Goal: Communication & Community: Answer question/provide support

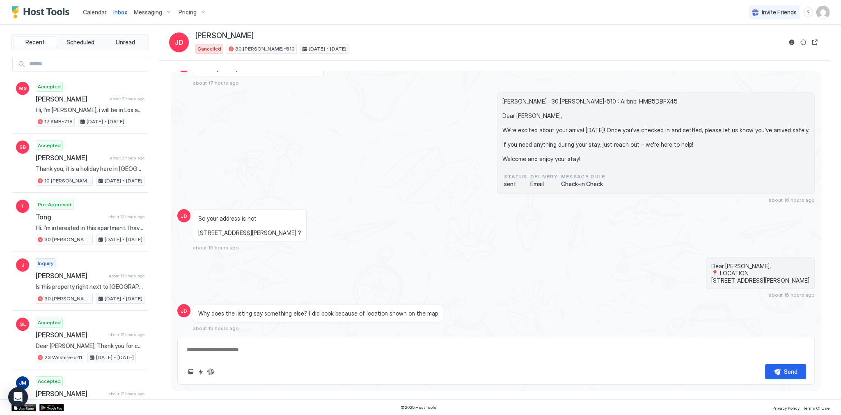
click at [218, 119] on div "[PERSON_NAME] : 30.[PERSON_NAME]-510 : Airbnb: HMB5DBFX45 Dear [PERSON_NAME], W…" at bounding box center [496, 147] width 638 height 110
click at [102, 16] on div "Calendar" at bounding box center [95, 12] width 30 height 15
click at [103, 10] on span "Calendar" at bounding box center [95, 12] width 24 height 7
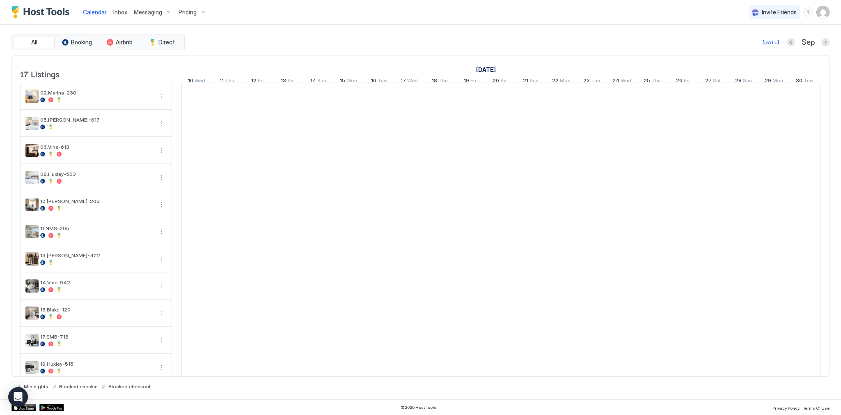
scroll to position [0, 456]
click at [113, 11] on span "Inbox" at bounding box center [120, 12] width 14 height 7
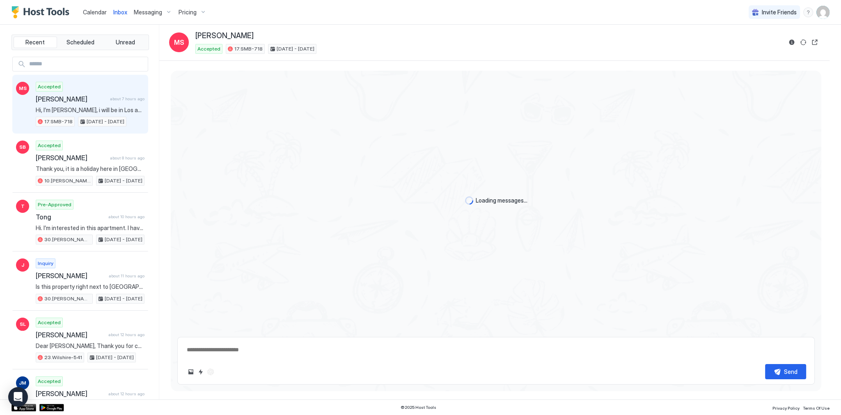
click at [113, 11] on span "Inbox" at bounding box center [120, 12] width 14 height 7
type textarea "*"
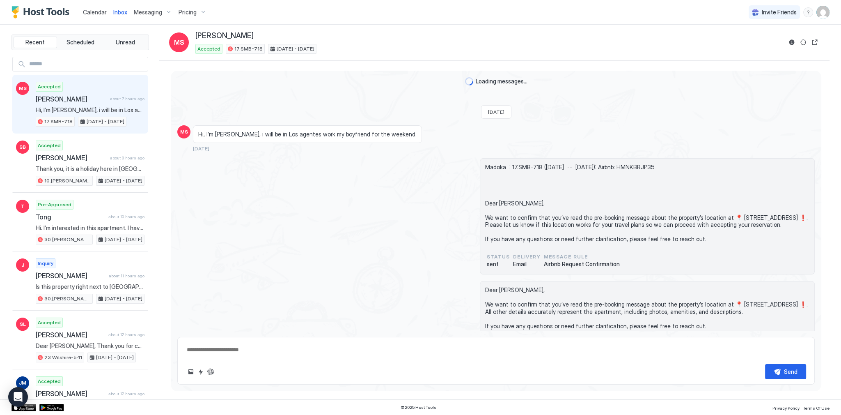
scroll to position [1866, 0]
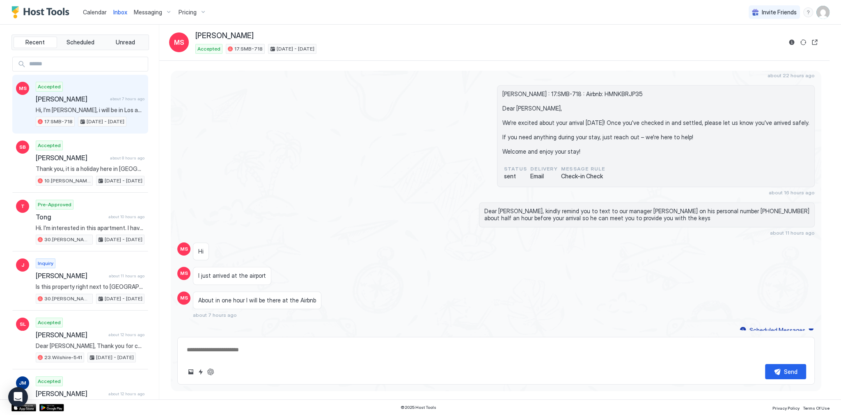
click at [351, 58] on div "Inbox MS Madoka Shibano Accepted 17.SMB-718 Sep 24 - 28, 2025" at bounding box center [494, 43] width 670 height 36
click at [301, 175] on div "Madoka Shibano : 17.SMB-718 : Airbnb: HMNKBRJP35 Dear Madoka, We're excited abo…" at bounding box center [496, 140] width 638 height 110
click at [122, 102] on div "Accepted Madoka Shibano about 7 hours ago Hi, I’m Madoka, i will be in Los agen…" at bounding box center [90, 104] width 109 height 45
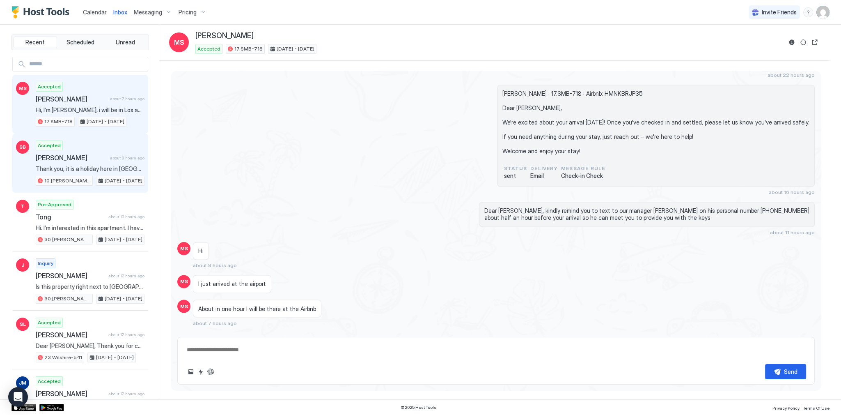
click at [116, 168] on span "Thank you, it is a holiday here in [GEOGRAPHIC_DATA] [DATE] so we can finalise …" at bounding box center [90, 168] width 109 height 7
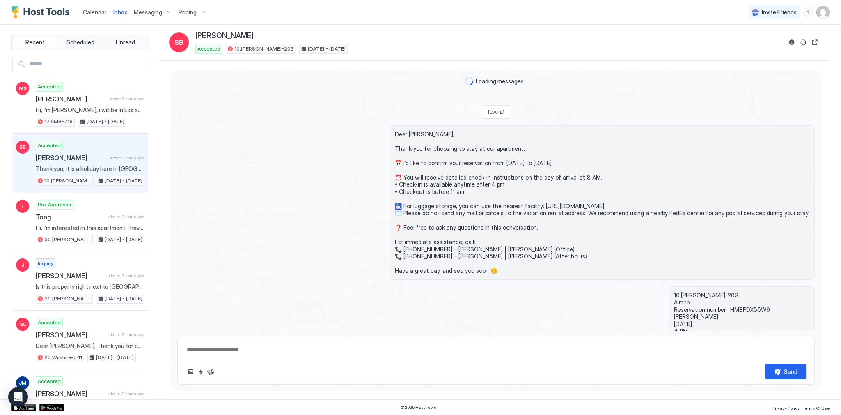
scroll to position [837, 0]
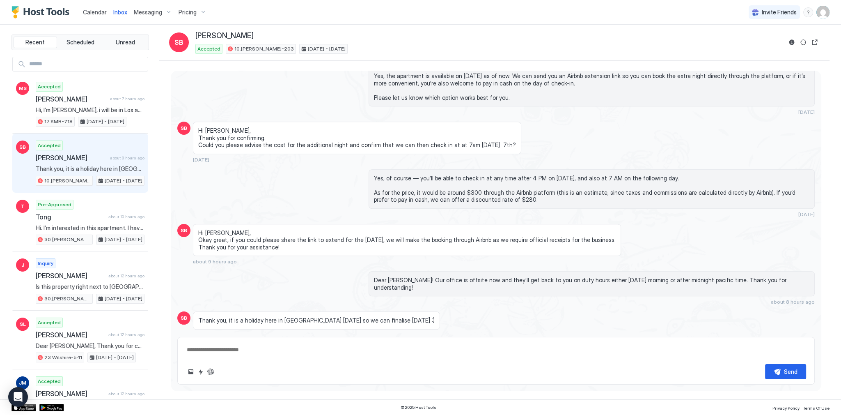
click at [321, 317] on span "Thank you, it is a holiday here in [GEOGRAPHIC_DATA] [DATE] so we can finalise …" at bounding box center [316, 320] width 236 height 7
click at [365, 317] on span "Thank you, it is a holiday here in [GEOGRAPHIC_DATA] [DATE] so we can finalise …" at bounding box center [316, 320] width 236 height 7
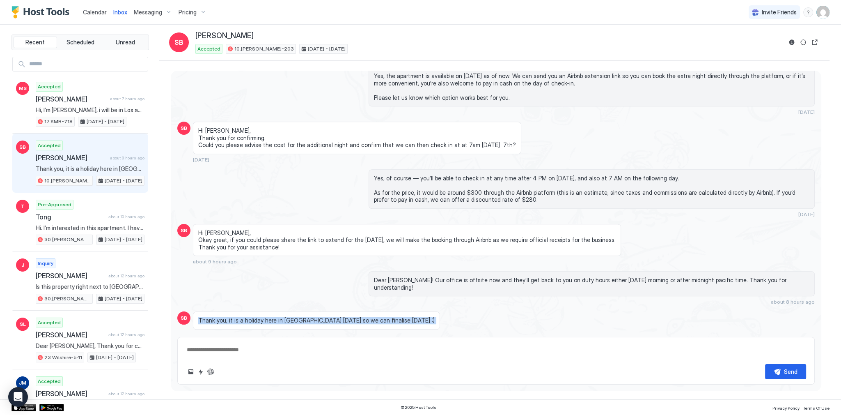
click at [365, 317] on span "Thank you, it is a holiday here in [GEOGRAPHIC_DATA] [DATE] so we can finalise …" at bounding box center [316, 320] width 236 height 7
click at [452, 276] on div "Dear Sheridan! Our office is offsite now and they’ll get back to you on duty ho…" at bounding box center [592, 288] width 446 height 34
click at [462, 276] on span "Dear Sheridan! Our office is offsite now and they’ll get back to you on duty ho…" at bounding box center [592, 283] width 436 height 14
click at [464, 276] on span "Dear Sheridan! Our office is offsite now and they’ll get back to you on duty ho…" at bounding box center [592, 283] width 436 height 14
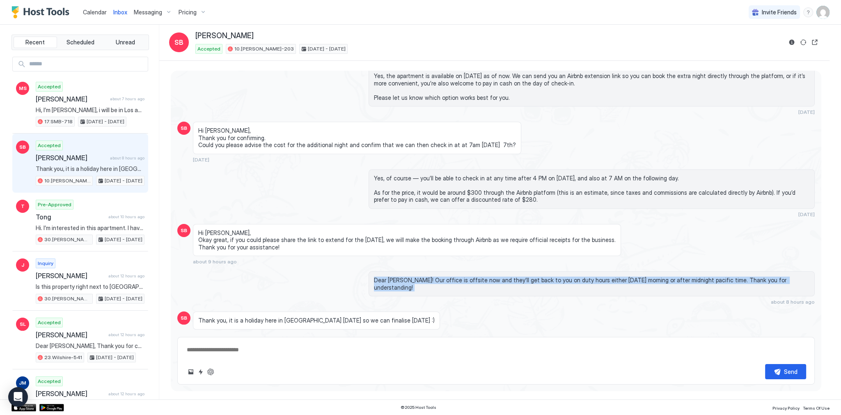
click at [464, 276] on span "Dear Sheridan! Our office is offsite now and they’ll get back to you on duty ho…" at bounding box center [592, 283] width 436 height 14
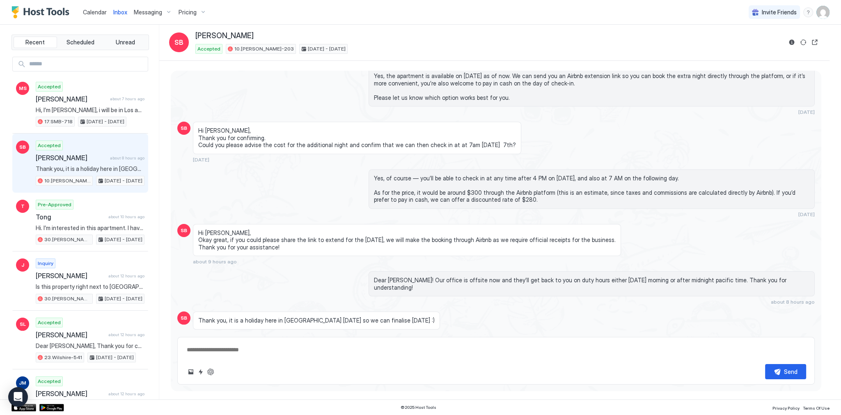
click at [514, 311] on div "Thank you, it is a holiday here in Melbourne tomorrow so we can finalise on Mon…" at bounding box center [416, 324] width 446 height 27
click at [293, 311] on div "Thank you, it is a holiday here in [GEOGRAPHIC_DATA] [DATE] so we can finalise …" at bounding box center [316, 320] width 247 height 18
click at [294, 317] on span "Thank you, it is a holiday here in [GEOGRAPHIC_DATA] [DATE] so we can finalise …" at bounding box center [316, 320] width 236 height 7
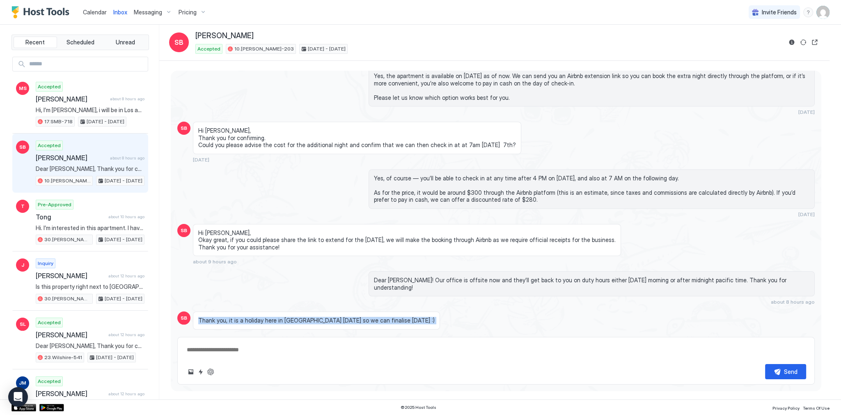
click at [350, 317] on span "Thank you, it is a holiday here in [GEOGRAPHIC_DATA] [DATE] so we can finalise …" at bounding box center [316, 320] width 236 height 7
click at [335, 317] on span "Thank you, it is a holiday here in [GEOGRAPHIC_DATA] [DATE] so we can finalise …" at bounding box center [316, 320] width 236 height 7
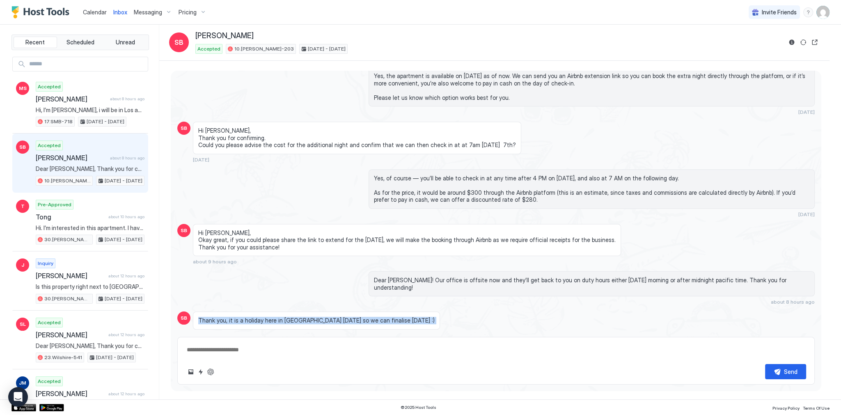
click at [368, 317] on span "Thank you, it is a holiday here in [GEOGRAPHIC_DATA] [DATE] so we can finalise …" at bounding box center [316, 320] width 236 height 7
click at [364, 272] on div "Dear Sheridan! Our office is offsite now and they’ll get back to you on duty ho…" at bounding box center [496, 288] width 638 height 34
click at [336, 271] on div "Dear Sheridan! Our office is offsite now and they’ll get back to you on duty ho…" at bounding box center [496, 288] width 638 height 34
click at [243, 191] on div "Yes, of course — you’ll be able to check in at any time after 4 PM on October 6…" at bounding box center [496, 193] width 638 height 48
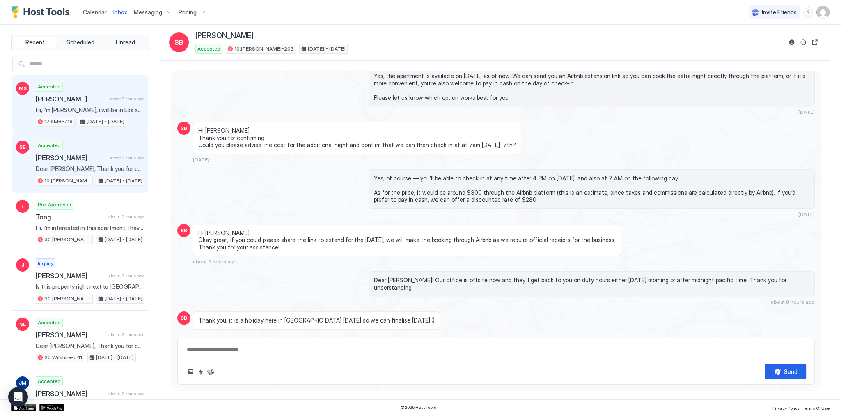
click at [85, 99] on span "[PERSON_NAME]" at bounding box center [71, 99] width 71 height 8
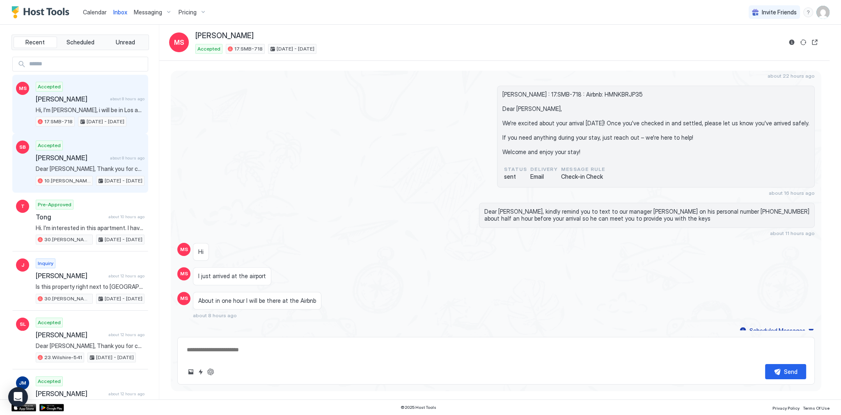
click at [67, 163] on div "Accepted Sheridan Bowden about 8 hours ago Dear Sheridan, Thank you for choosin…" at bounding box center [90, 162] width 109 height 45
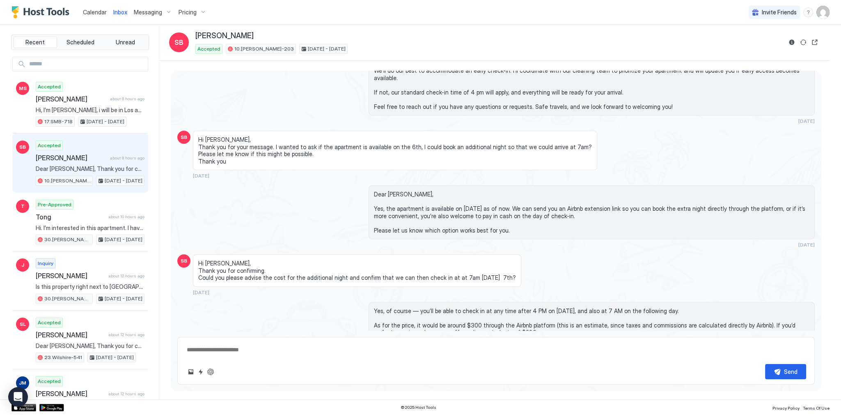
scroll to position [837, 0]
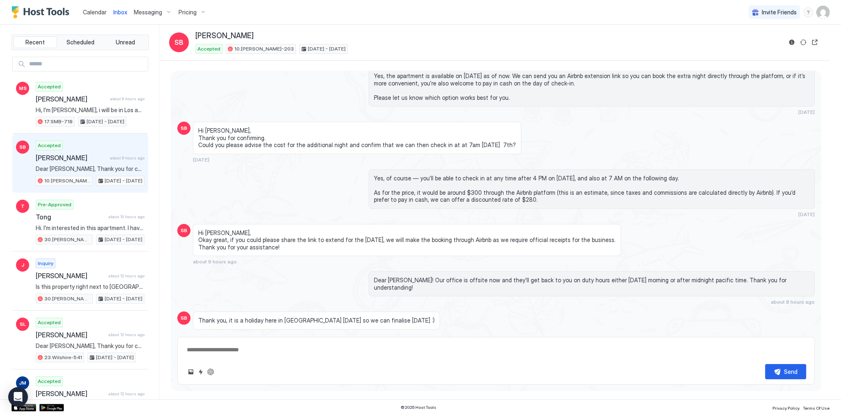
click at [369, 169] on div "Yes, of course — you’ll be able to check in at any time after 4 PM on October 6…" at bounding box center [592, 188] width 446 height 39
click at [295, 85] on div "Dear Sheridan, Yes, the apartment is available on October 6th as of now. We can…" at bounding box center [496, 84] width 638 height 62
click at [670, 271] on div "Dear Sheridan! Our office is offsite now and they’ll get back to you on duty ho…" at bounding box center [592, 283] width 446 height 25
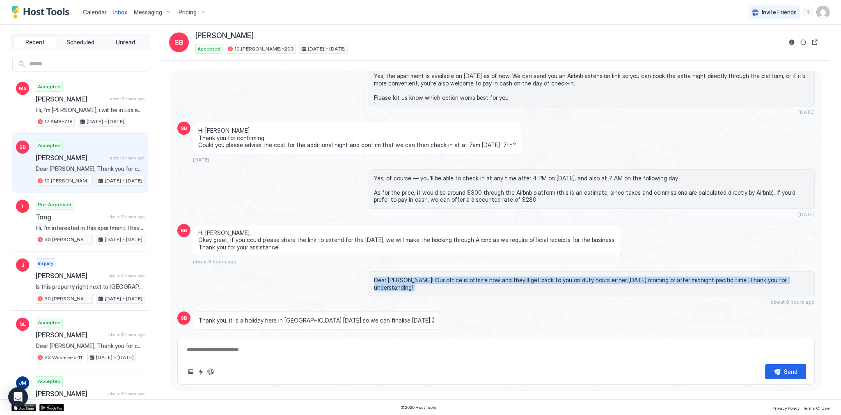
click at [670, 271] on div "Dear Sheridan! Our office is offsite now and they’ll get back to you on duty ho…" at bounding box center [592, 283] width 446 height 25
click at [731, 276] on span "Dear Sheridan! Our office is offsite now and they’ll get back to you on duty ho…" at bounding box center [592, 283] width 436 height 14
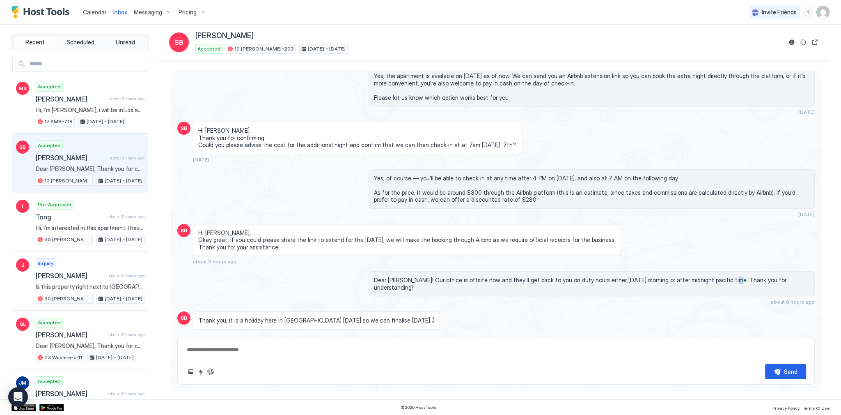
click at [731, 276] on span "Dear Sheridan! Our office is offsite now and they’ll get back to you on duty ho…" at bounding box center [592, 283] width 436 height 14
click at [223, 271] on div "Dear Sheridan! Our office is offsite now and they’ll get back to you on duty ho…" at bounding box center [496, 288] width 638 height 34
click at [276, 184] on div "Yes, of course — you’ll be able to check in at any time after 4 PM on October 6…" at bounding box center [496, 193] width 638 height 48
type textarea "*"
